Goal: Task Accomplishment & Management: Use online tool/utility

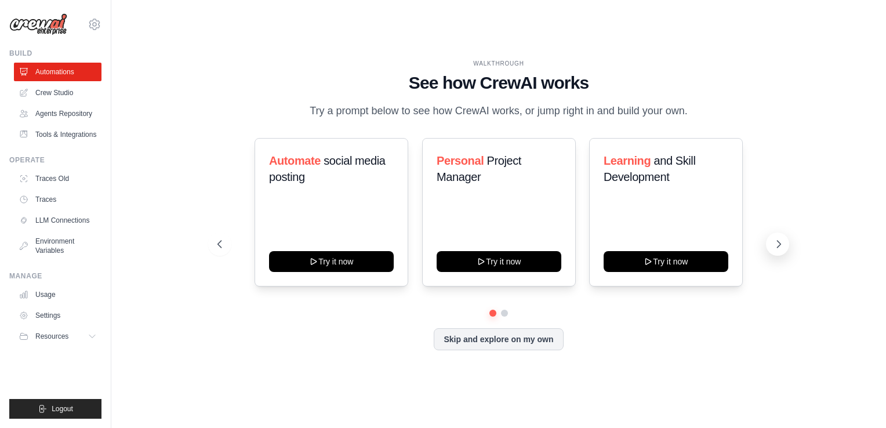
click at [773, 244] on button at bounding box center [777, 244] width 23 height 23
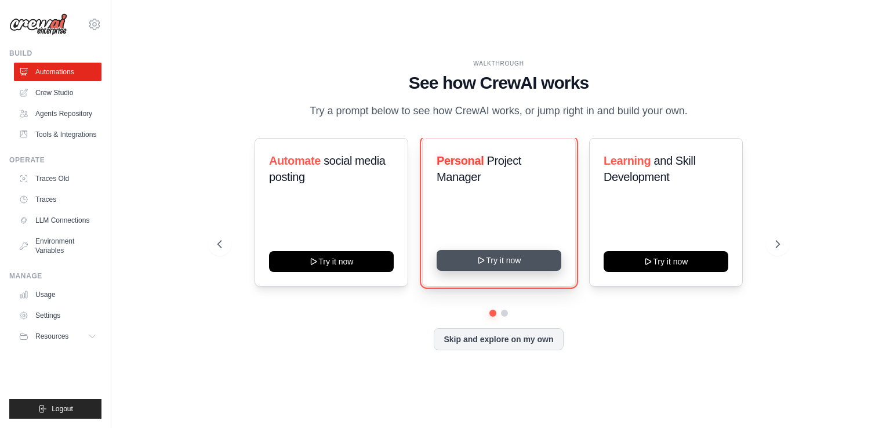
click at [477, 259] on icon at bounding box center [481, 260] width 9 height 9
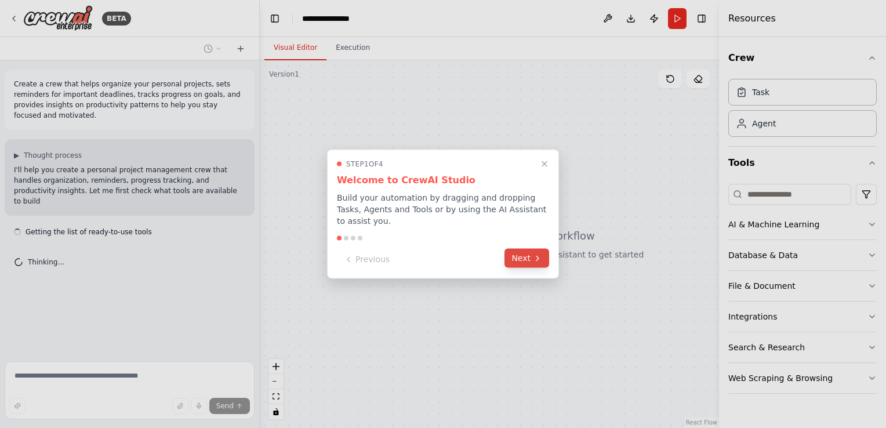
click at [517, 249] on button "Next" at bounding box center [527, 258] width 45 height 19
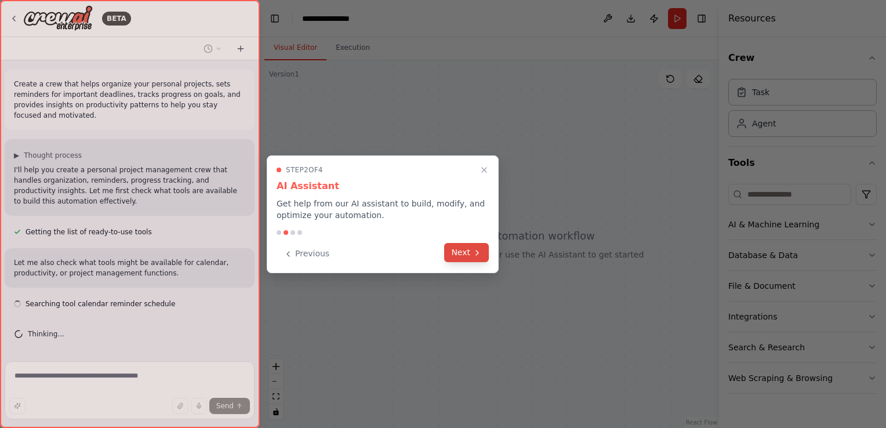
click at [474, 251] on icon at bounding box center [477, 252] width 9 height 9
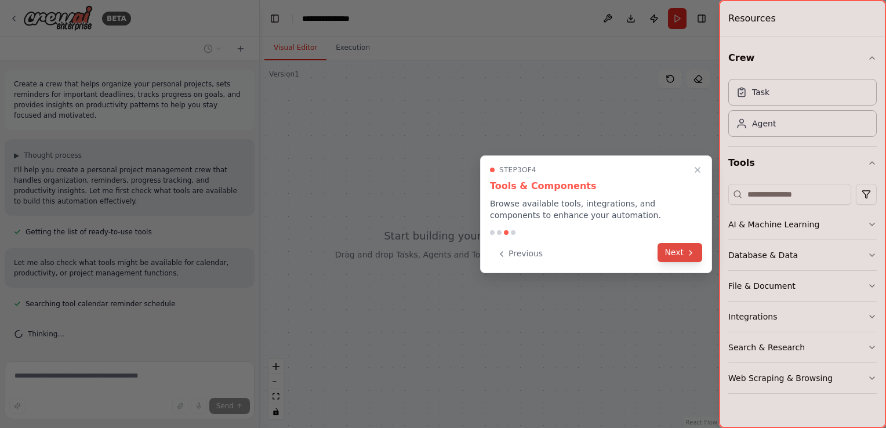
click at [685, 255] on button "Next" at bounding box center [680, 252] width 45 height 19
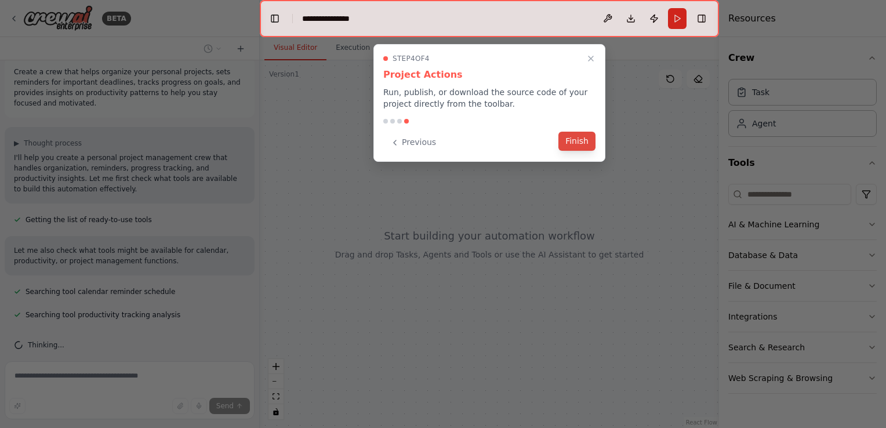
click at [575, 138] on button "Finish" at bounding box center [577, 141] width 37 height 19
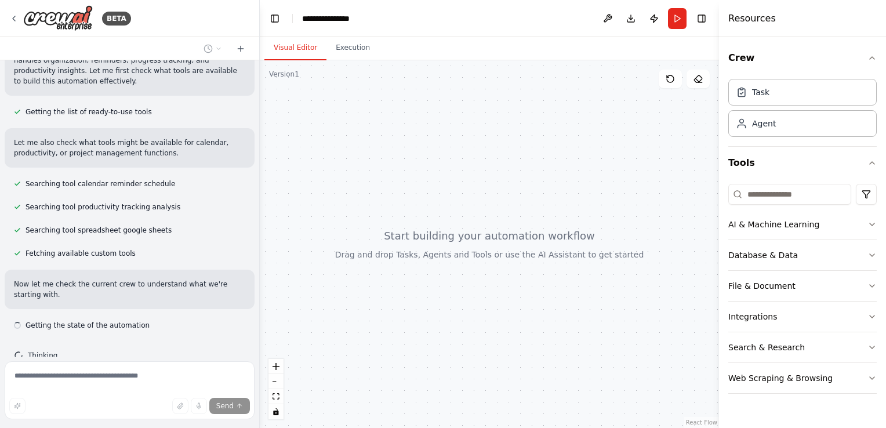
scroll to position [130, 0]
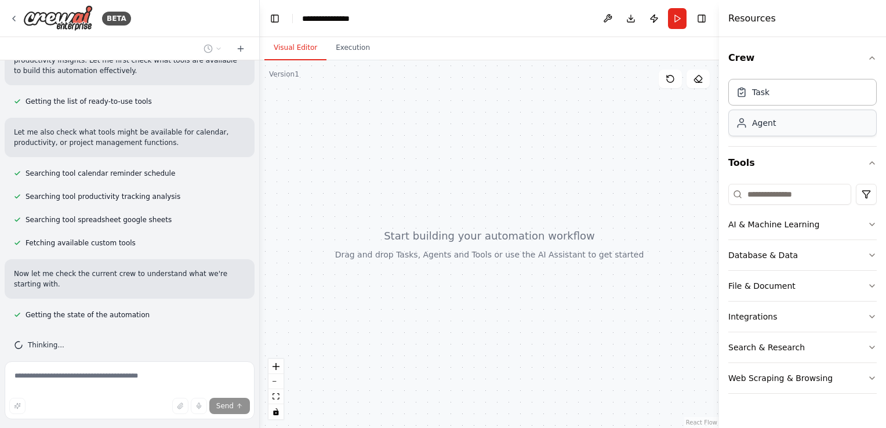
click at [770, 124] on div "Agent" at bounding box center [764, 123] width 24 height 12
click at [776, 102] on div "Task" at bounding box center [802, 91] width 148 height 27
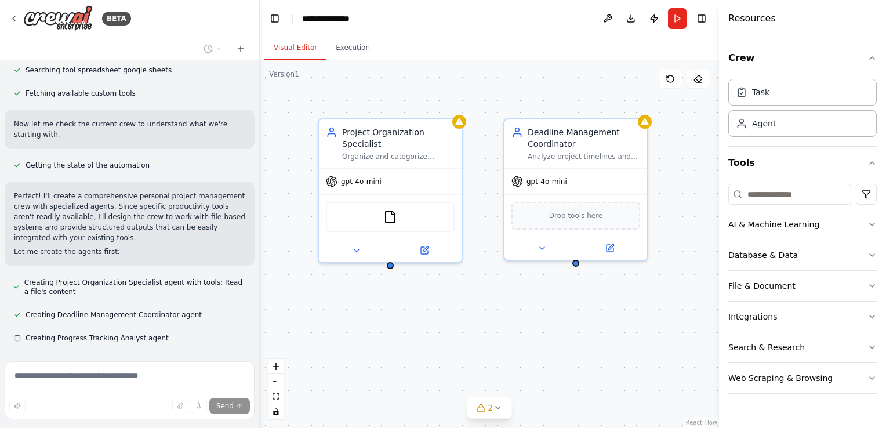
scroll to position [303, 0]
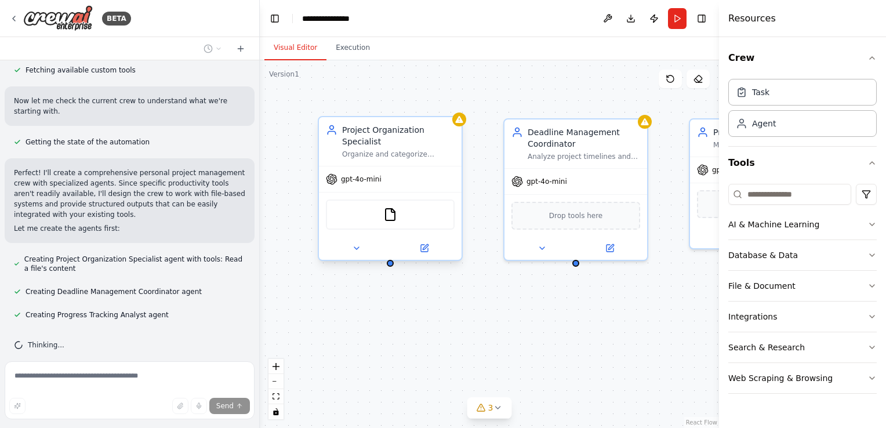
click at [427, 247] on div at bounding box center [390, 248] width 143 height 23
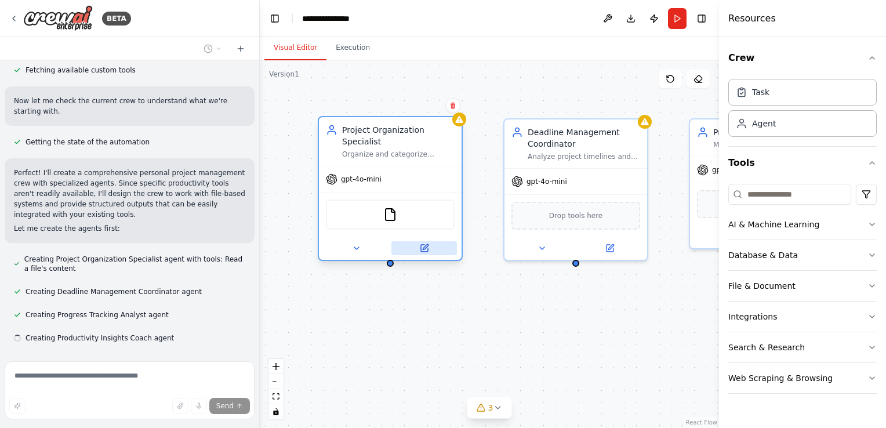
scroll to position [327, 0]
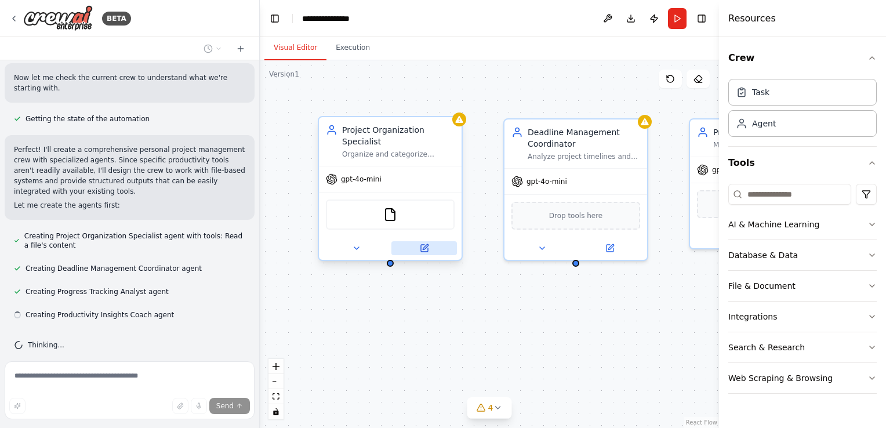
click at [424, 244] on icon at bounding box center [425, 246] width 5 height 5
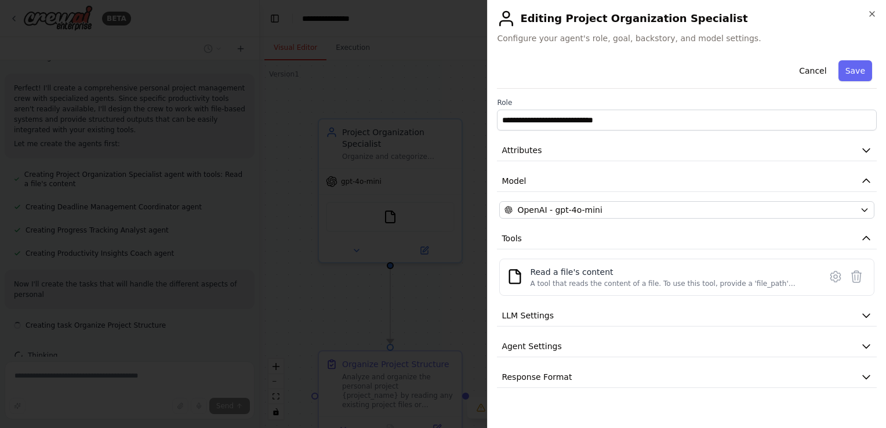
scroll to position [398, 0]
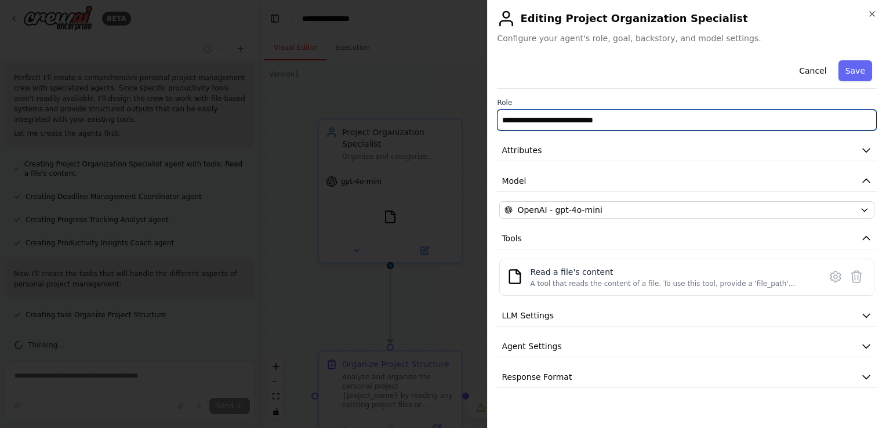
click at [546, 120] on input "**********" at bounding box center [687, 120] width 380 height 21
type input "**********"
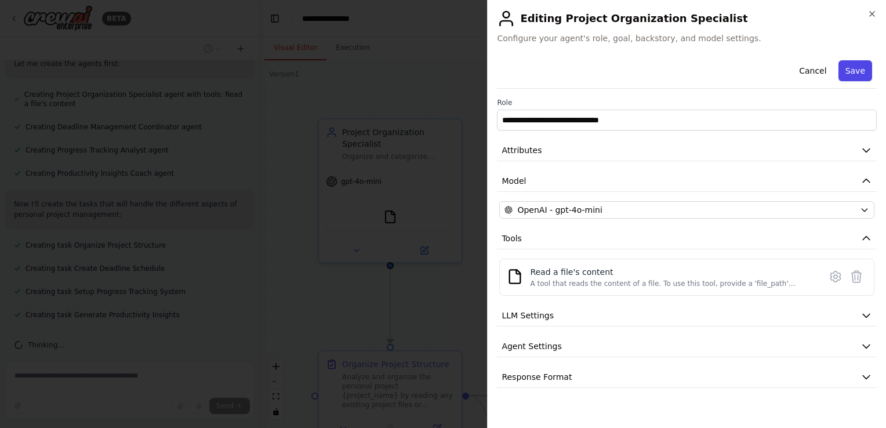
click at [866, 66] on button "Save" at bounding box center [856, 70] width 34 height 21
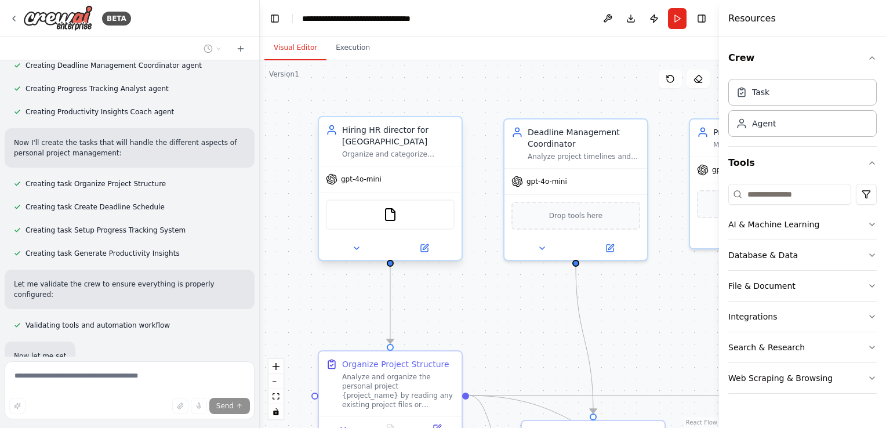
scroll to position [591, 0]
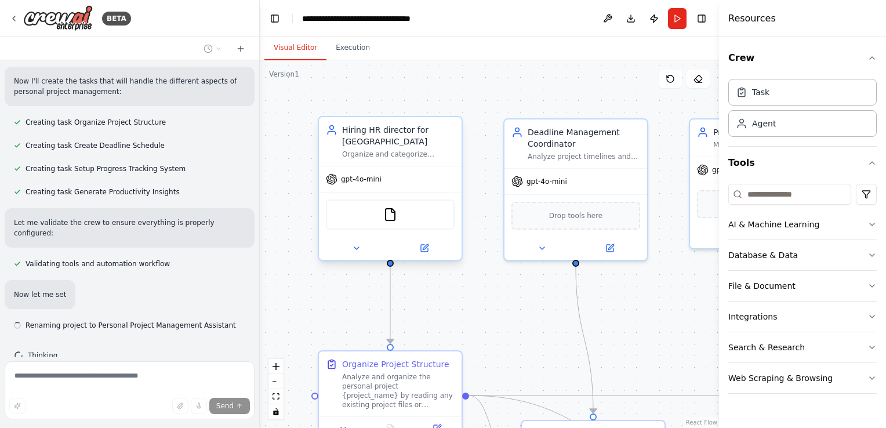
click at [419, 212] on div "FileReadTool" at bounding box center [390, 215] width 129 height 30
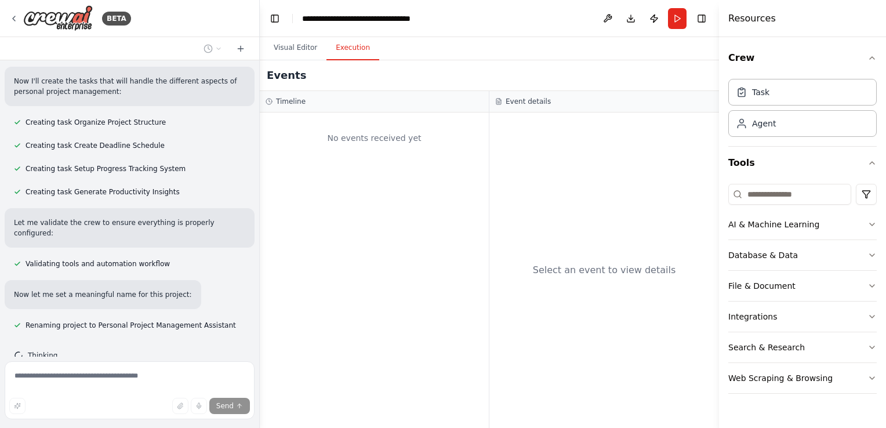
click at [346, 48] on button "Execution" at bounding box center [353, 48] width 53 height 24
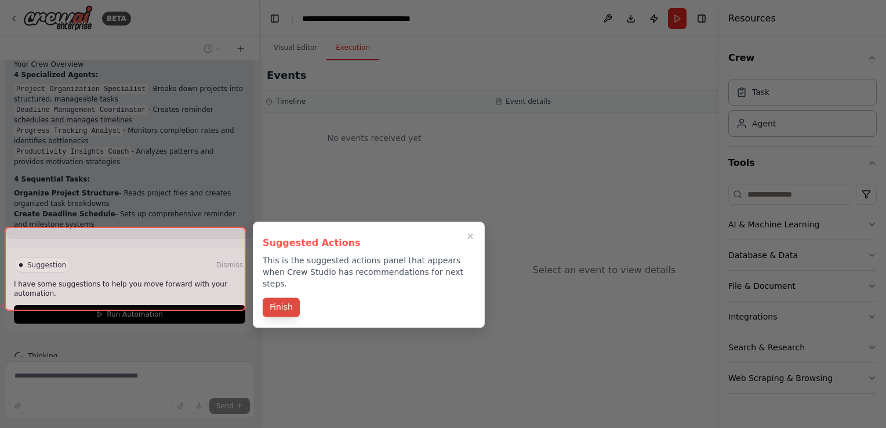
click at [281, 298] on button "Finish" at bounding box center [281, 307] width 37 height 19
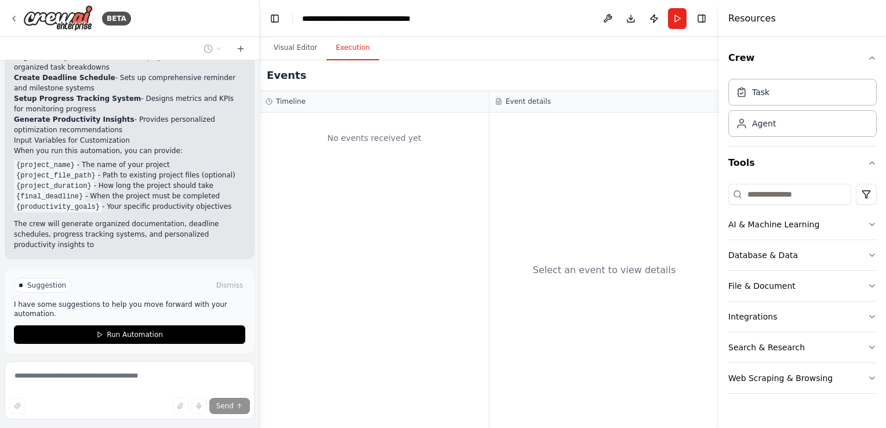
scroll to position [1074, 0]
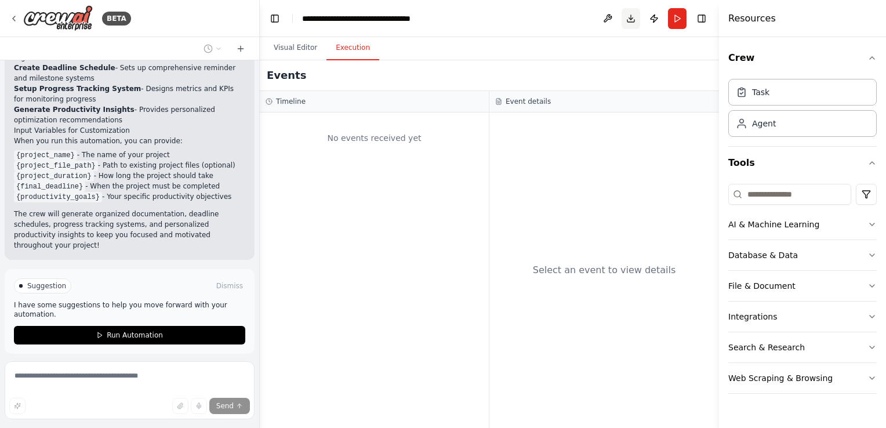
click at [637, 17] on button "Download" at bounding box center [631, 18] width 19 height 21
